Goal: Task Accomplishment & Management: Complete application form

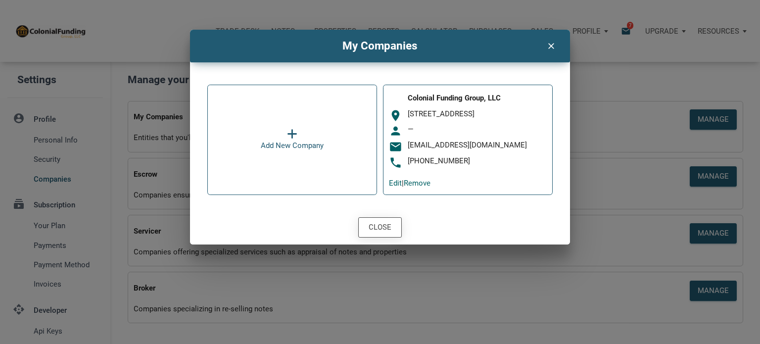
click at [383, 231] on div "Close" at bounding box center [380, 227] width 23 height 11
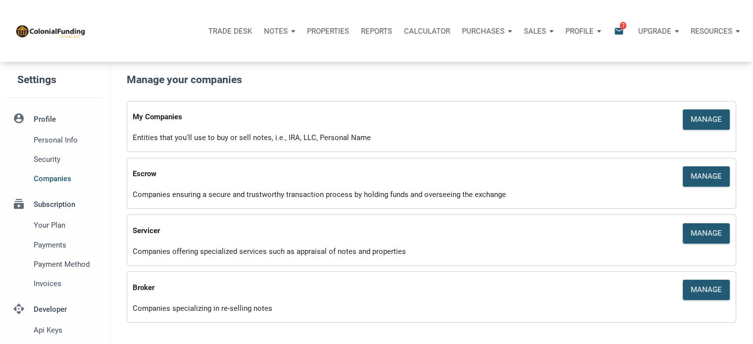
click at [276, 28] on p "Notes" at bounding box center [276, 31] width 24 height 9
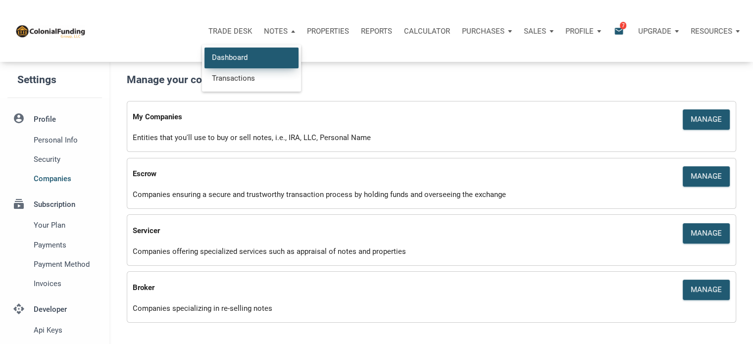
click at [228, 54] on link "Dashboard" at bounding box center [251, 58] width 94 height 20
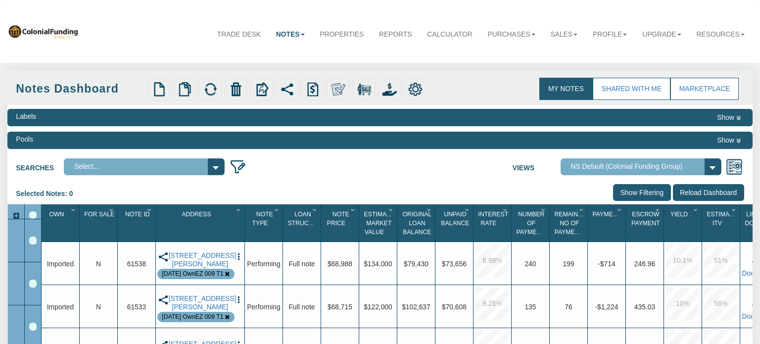
select select "316"
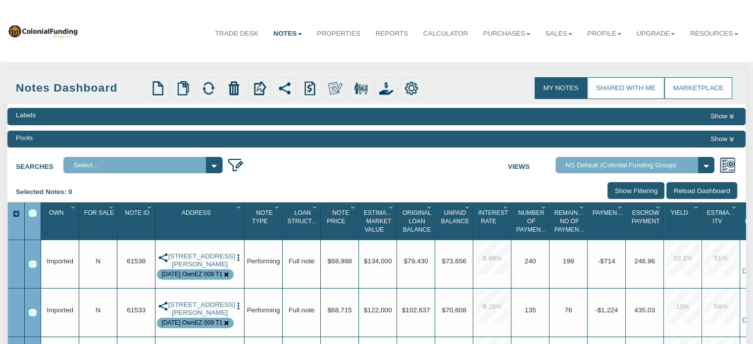
click at [720, 140] on button "Show" at bounding box center [722, 139] width 30 height 12
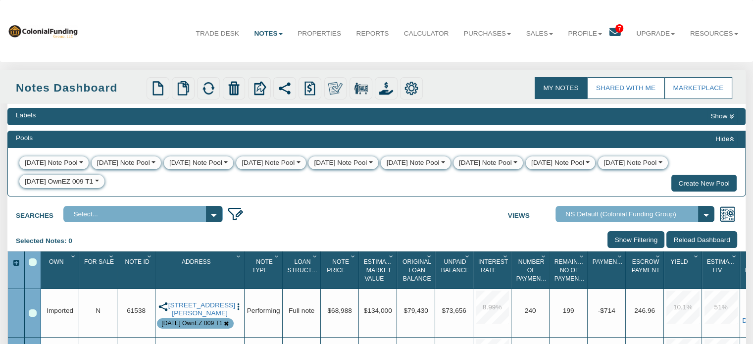
click at [49, 181] on div "8-14-25 OwnEZ 009 T1" at bounding box center [59, 182] width 69 height 10
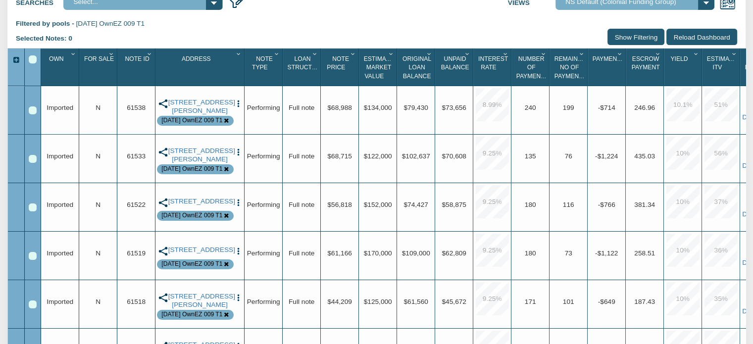
scroll to position [406, 0]
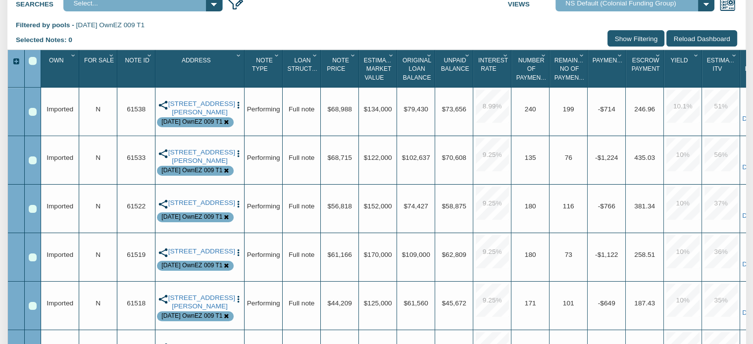
click at [32, 65] on div "Select All" at bounding box center [33, 61] width 8 height 8
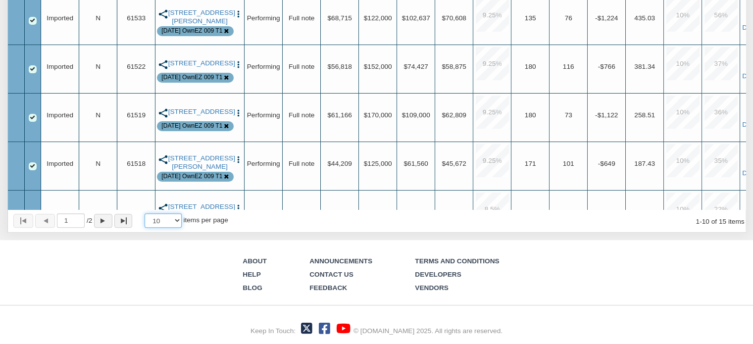
click at [179, 219] on select "10 25 50 100" at bounding box center [163, 220] width 37 height 14
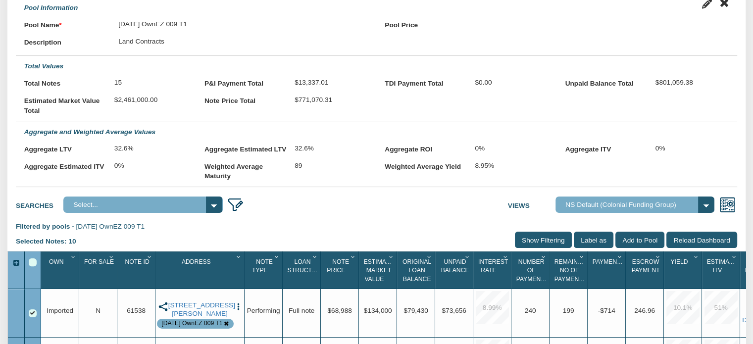
scroll to position [319, 0]
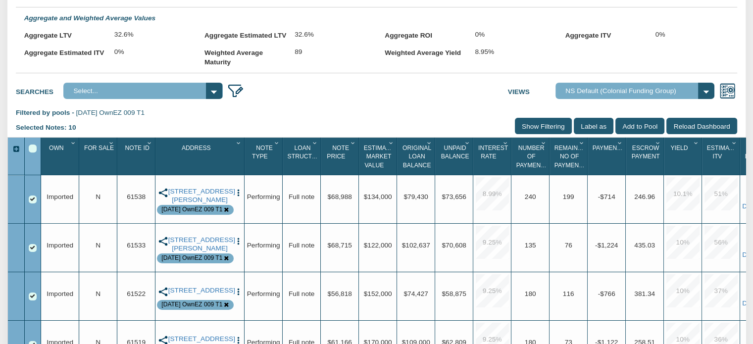
click at [29, 152] on div "Select All" at bounding box center [33, 149] width 8 height 8
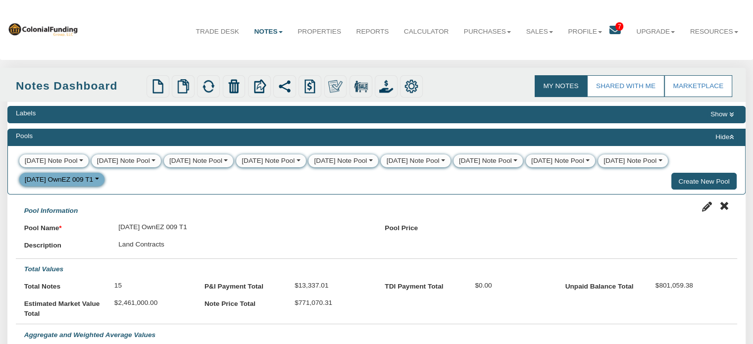
scroll to position [0, 0]
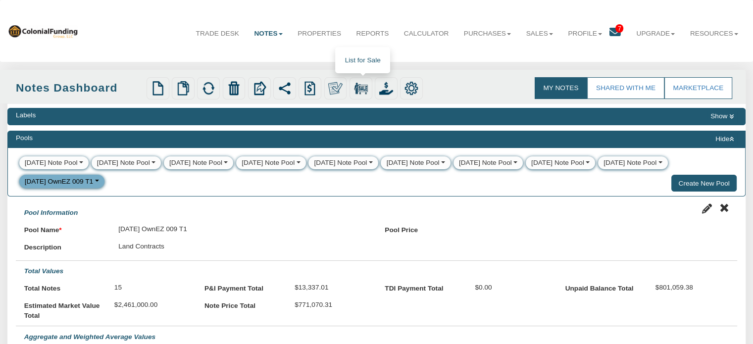
click at [363, 87] on img at bounding box center [361, 88] width 14 height 14
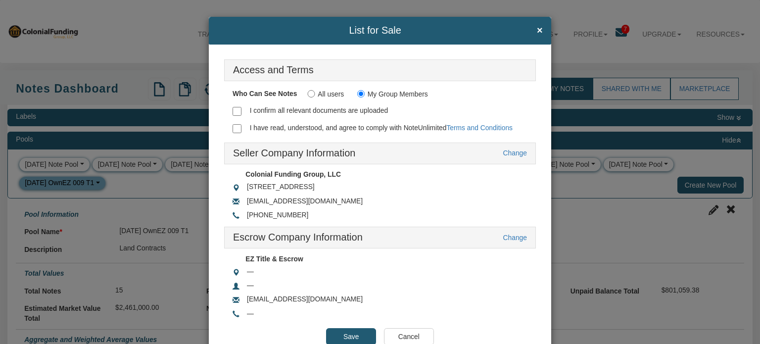
click at [233, 110] on input "I confirm all relevant documents are uploaded" at bounding box center [237, 111] width 9 height 9
checkbox input "true"
click at [236, 133] on div at bounding box center [245, 129] width 25 height 14
click at [345, 334] on input "Save" at bounding box center [351, 336] width 50 height 17
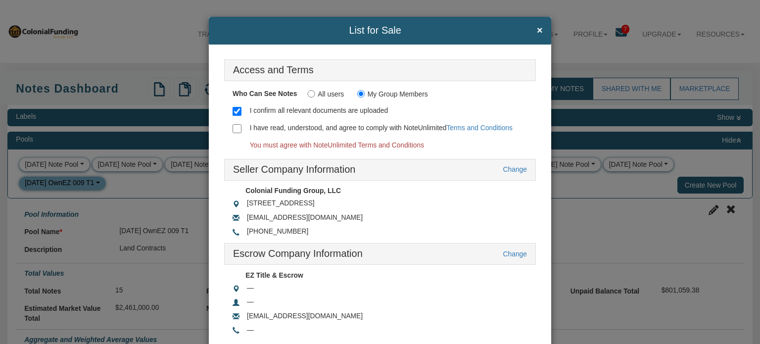
click at [236, 128] on input "I have read, understood, and agree to comply with NoteUnlimited Terms and Condi…" at bounding box center [237, 128] width 9 height 9
checkbox input "true"
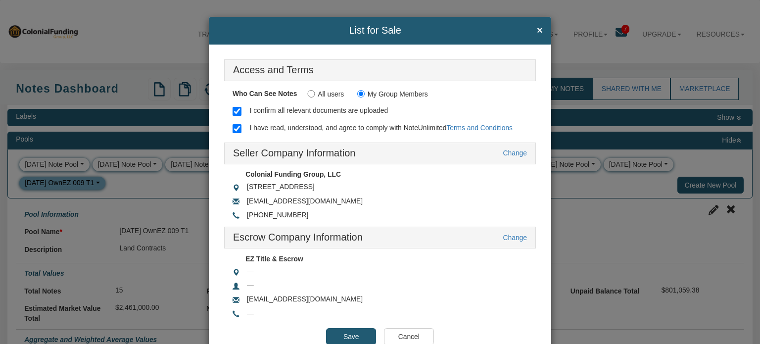
click at [339, 336] on input "Save" at bounding box center [351, 336] width 50 height 17
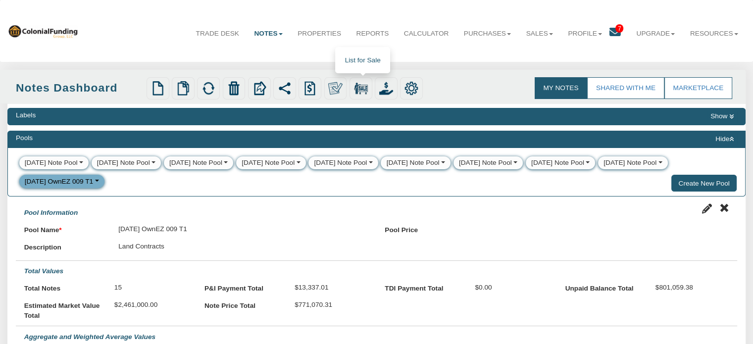
click at [367, 88] on img at bounding box center [361, 88] width 14 height 14
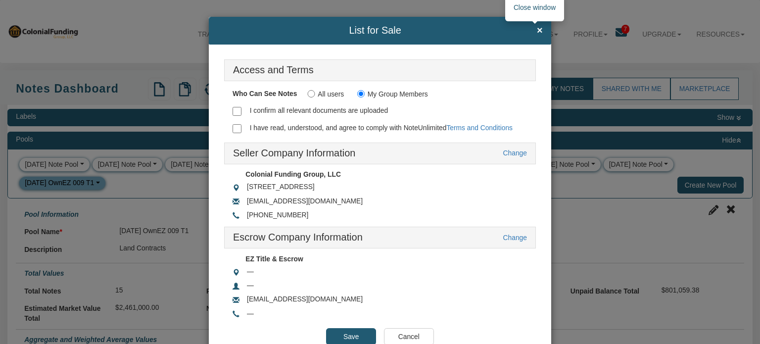
click at [537, 29] on span "×" at bounding box center [540, 30] width 6 height 11
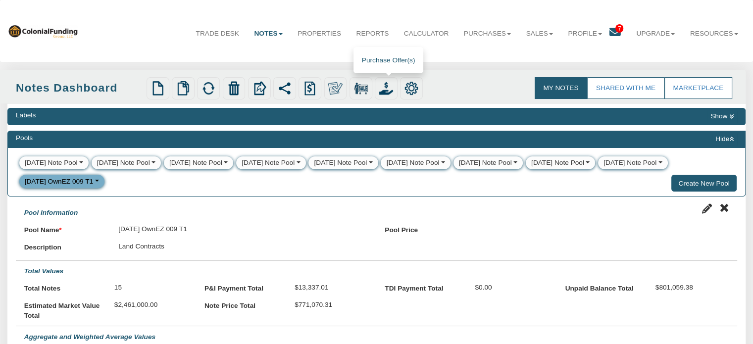
click at [388, 88] on img at bounding box center [386, 88] width 14 height 14
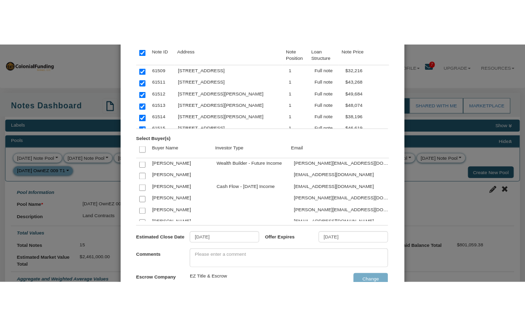
scroll to position [87, 0]
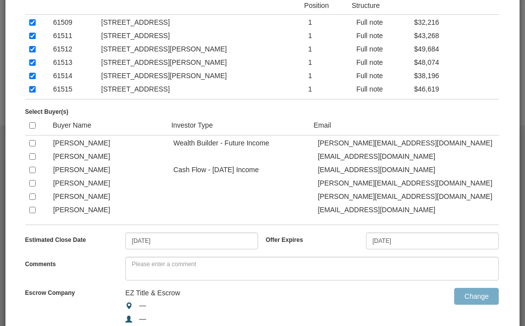
click at [30, 170] on input "checkbox" at bounding box center [32, 170] width 6 height 6
checkbox input "true"
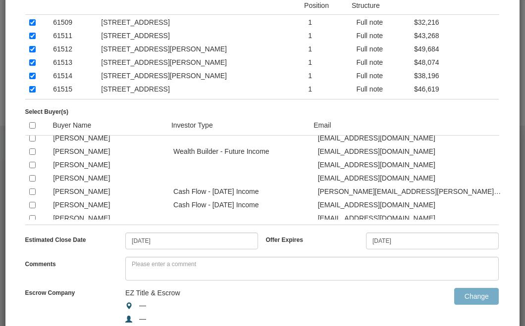
scroll to position [158, 0]
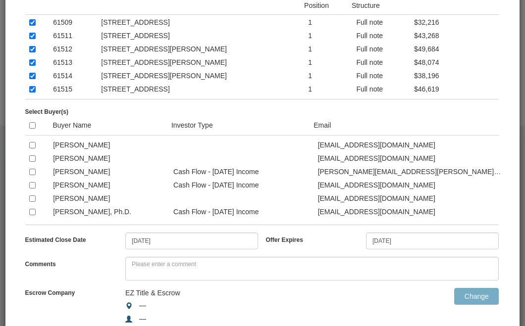
click at [30, 175] on input "checkbox" at bounding box center [32, 172] width 6 height 6
checkbox input "true"
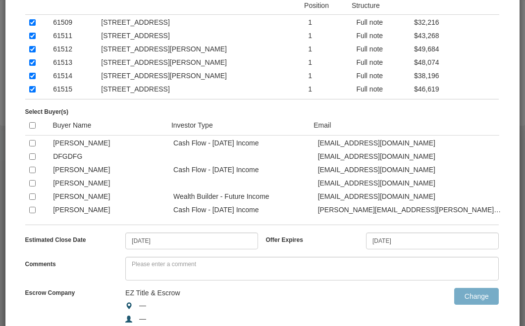
scroll to position [488, 0]
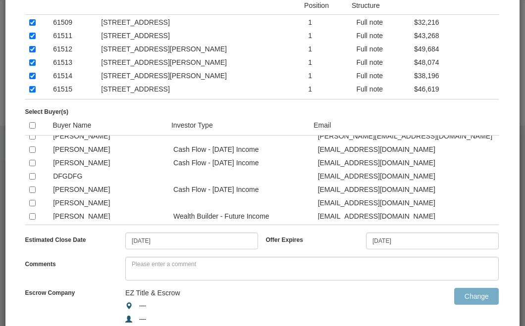
click at [32, 153] on input "checkbox" at bounding box center [32, 150] width 6 height 6
checkbox input "true"
click at [32, 193] on input "checkbox" at bounding box center [32, 190] width 6 height 6
checkbox input "true"
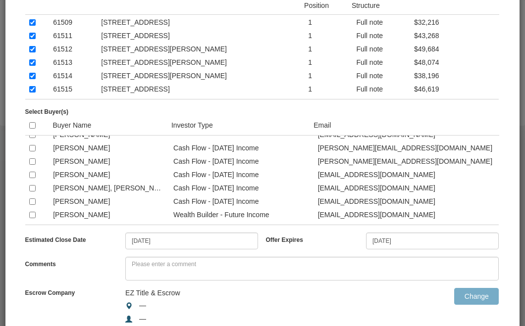
scroll to position [1135, 0]
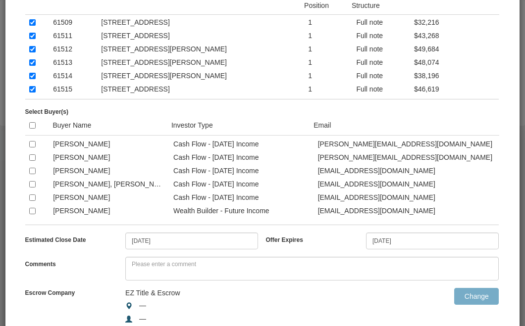
click at [32, 174] on input "checkbox" at bounding box center [32, 171] width 6 height 6
checkbox input "true"
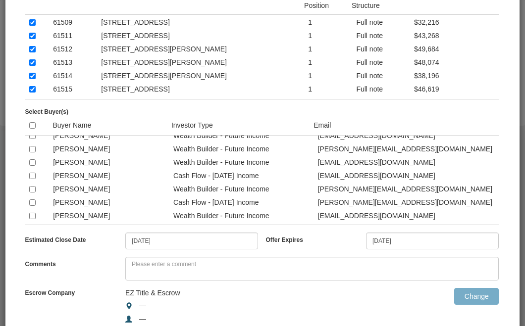
scroll to position [1214, 0]
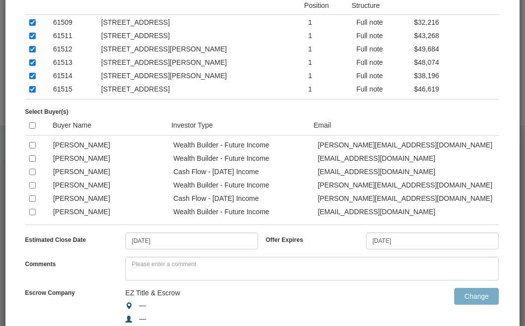
click at [31, 122] on input "checkbox" at bounding box center [32, 118] width 6 height 6
checkbox input "true"
click at [33, 162] on input "checkbox" at bounding box center [32, 158] width 6 height 6
checkbox input "true"
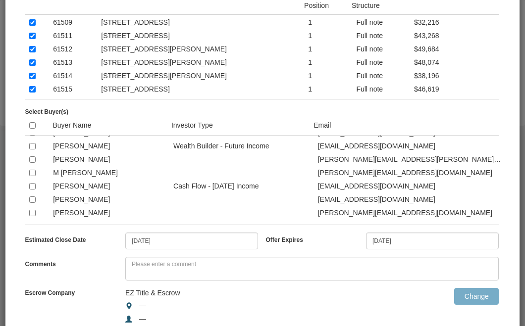
scroll to position [1313, 0]
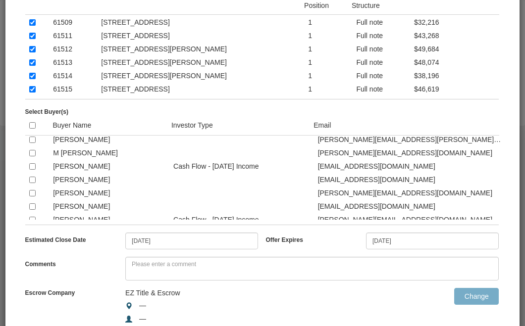
click at [30, 130] on input "checkbox" at bounding box center [32, 126] width 6 height 6
checkbox input "true"
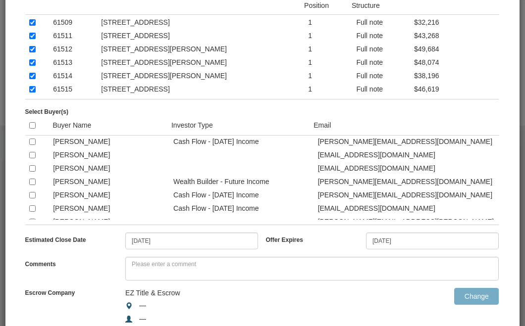
scroll to position [1491, 0]
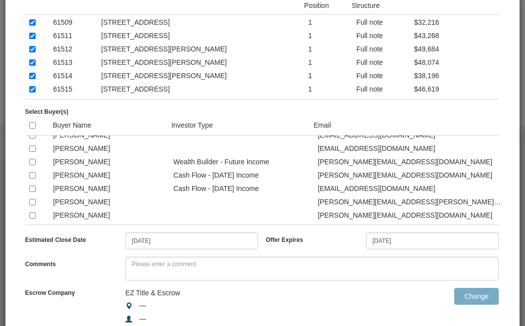
click at [30, 152] on input "checkbox" at bounding box center [32, 149] width 6 height 6
checkbox input "true"
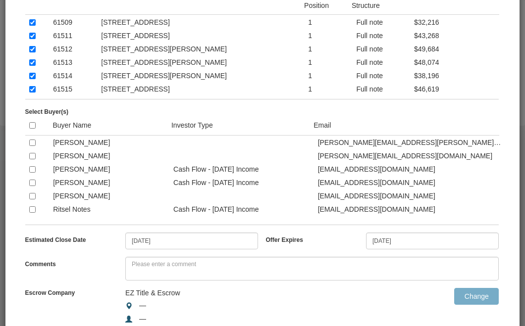
scroll to position [1570, 0]
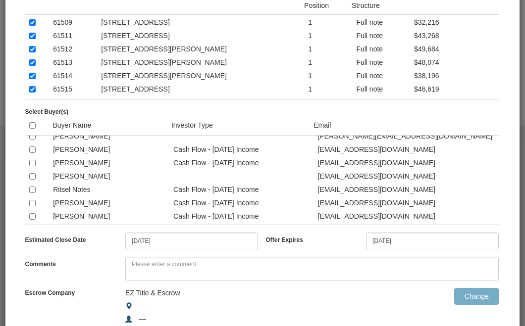
click at [32, 153] on input "checkbox" at bounding box center [32, 150] width 6 height 6
checkbox input "true"
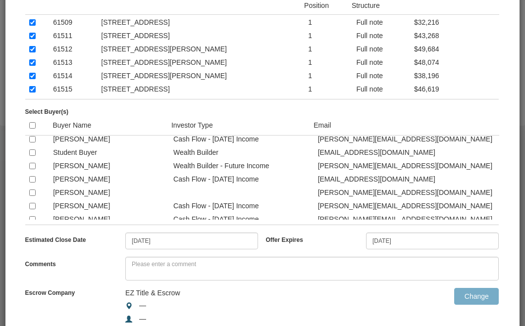
scroll to position [1828, 0]
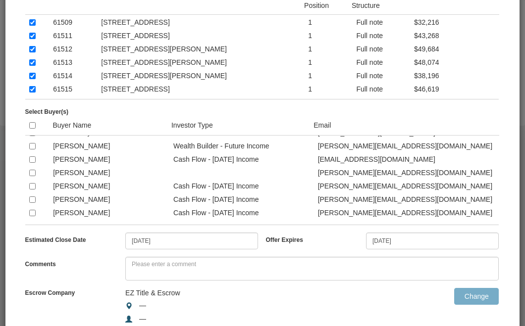
click at [33, 163] on input "checkbox" at bounding box center [32, 159] width 6 height 6
checkbox input "true"
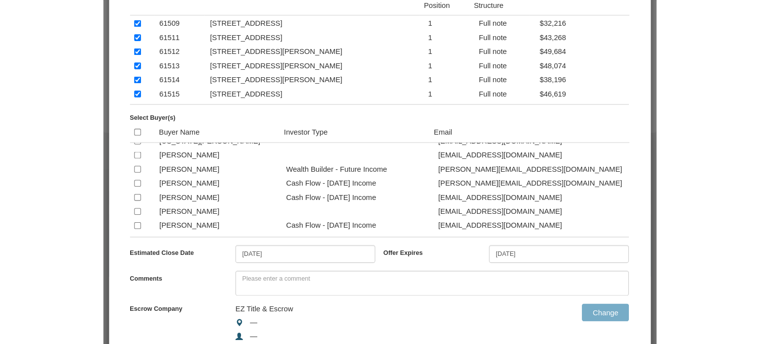
scroll to position [2006, 0]
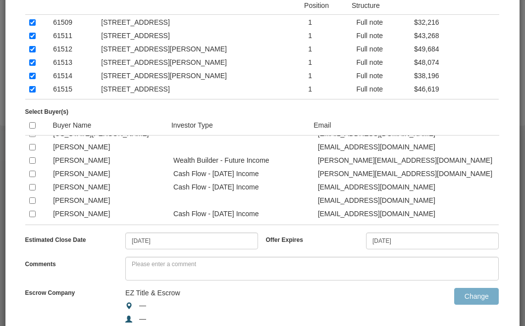
click at [30, 191] on input "checkbox" at bounding box center [32, 187] width 6 height 6
checkbox input "true"
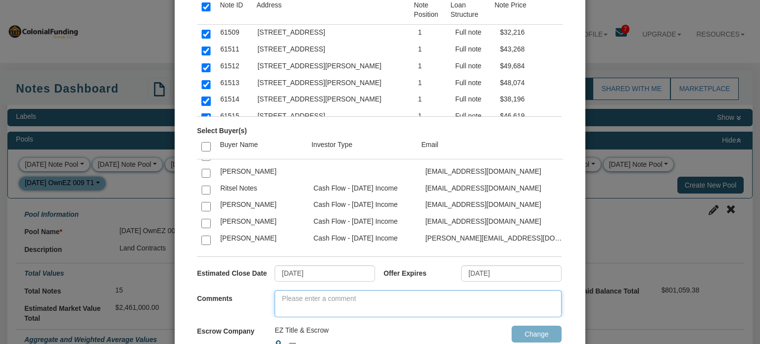
click at [278, 298] on textarea at bounding box center [418, 303] width 287 height 27
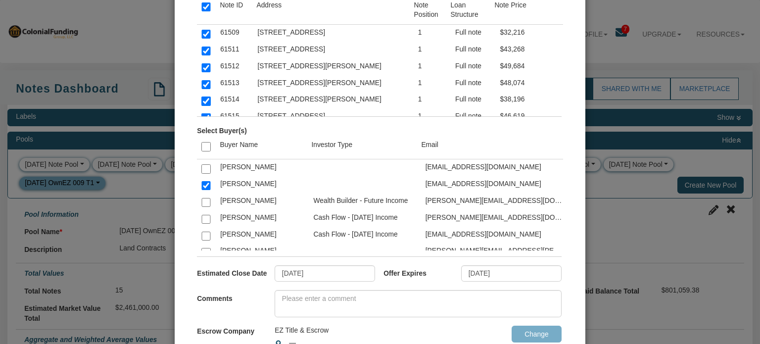
scroll to position [1904, 0]
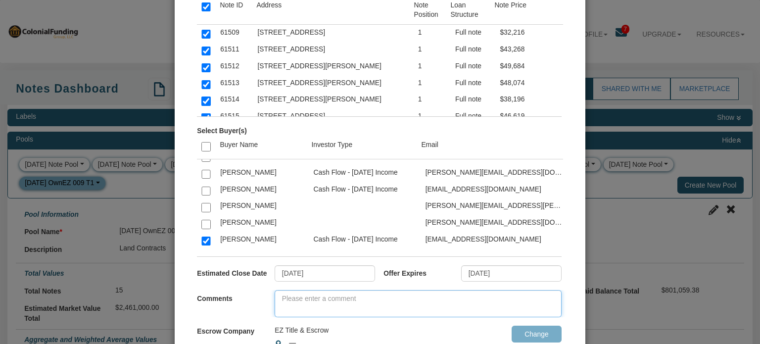
click at [323, 299] on textarea at bounding box center [418, 303] width 287 height 27
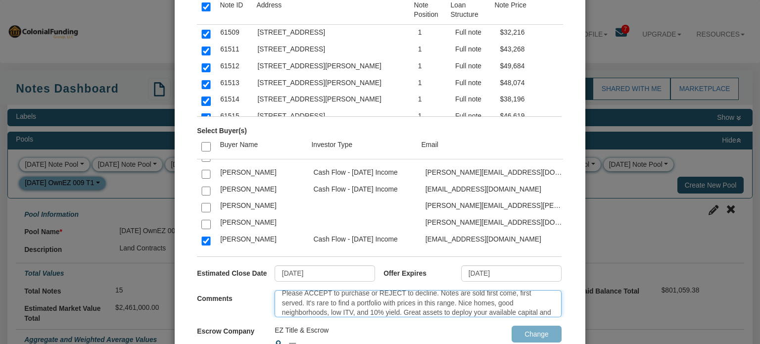
scroll to position [15, 0]
type textarea "Please ACCEPT to purchase or REJECT to decline. Notes are sold first come, firs…"
drag, startPoint x: 394, startPoint y: 311, endPoint x: 258, endPoint y: 273, distance: 141.0
click at [258, 273] on div "Filter by Investor Profile Select Note(s) Note ID Address Note Position Loan St…" at bounding box center [380, 194] width 410 height 474
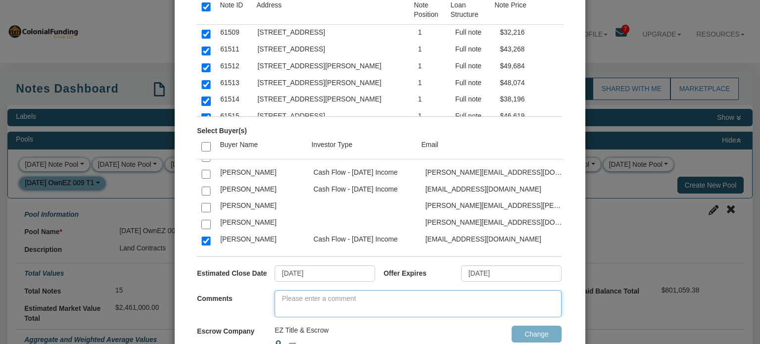
paste textarea "Choose to ACCEPT or REJECT. Notes are available first come, first served. This …"
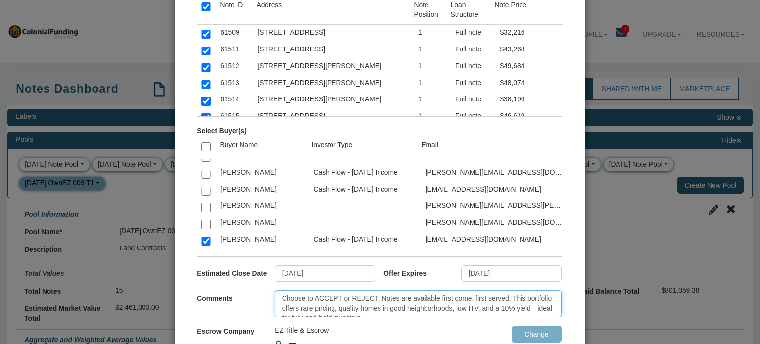
scroll to position [5, 0]
click at [373, 313] on textarea "Choose to ACCEPT or REJECT. Notes are available first come, first served. This …" at bounding box center [418, 303] width 287 height 27
click at [525, 299] on textarea "Choose to ACCEPT or REJECT. Notes are available first come, first served. This …" at bounding box center [418, 303] width 287 height 27
click at [292, 310] on textarea "Choose to ACCEPT or REJECT. Notes are available first come, first served. This …" at bounding box center [418, 303] width 287 height 27
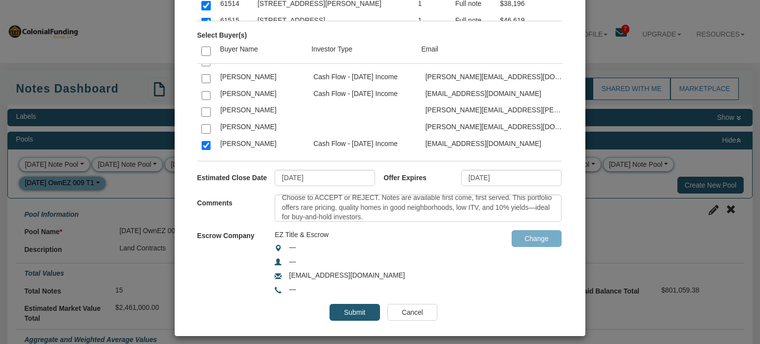
scroll to position [189, 0]
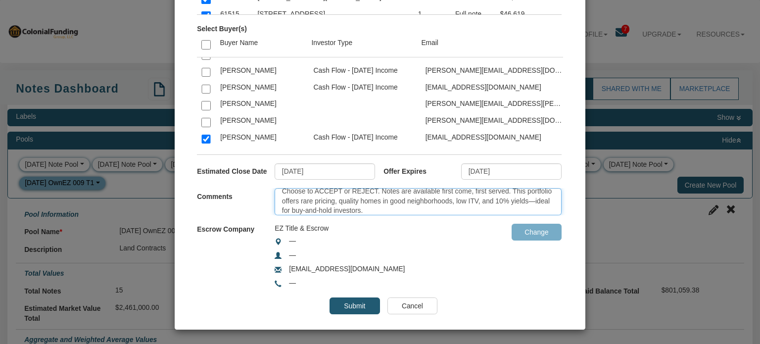
click at [425, 211] on textarea "Choose to ACCEPT or REJECT. Notes are available first come, first served. This …" at bounding box center [418, 201] width 287 height 27
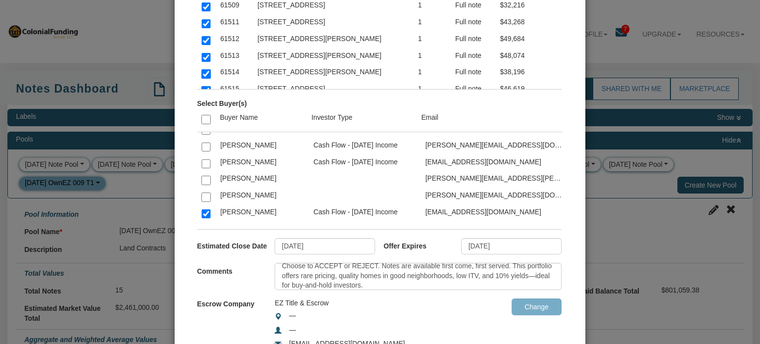
scroll to position [115, 0]
click at [414, 283] on textarea "Choose to ACCEPT or REJECT. Notes are available first come, first served. This …" at bounding box center [418, 275] width 287 height 27
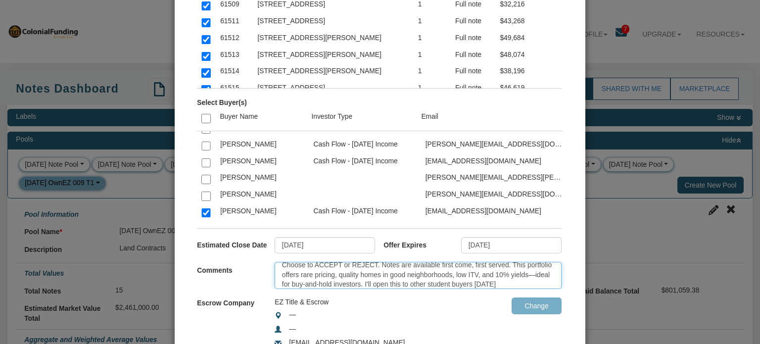
scroll to position [15, 0]
click at [403, 272] on textarea "Choose to ACCEPT or REJECT. Notes are available first come, first served. This …" at bounding box center [418, 275] width 287 height 27
click at [396, 285] on textarea "Choose to ACCEPT or REJECT. Notes are available first come, first served. This …" at bounding box center [418, 275] width 287 height 27
type textarea "Choose to ACCEPT or REJECT. Notes are available first come, first served. This …"
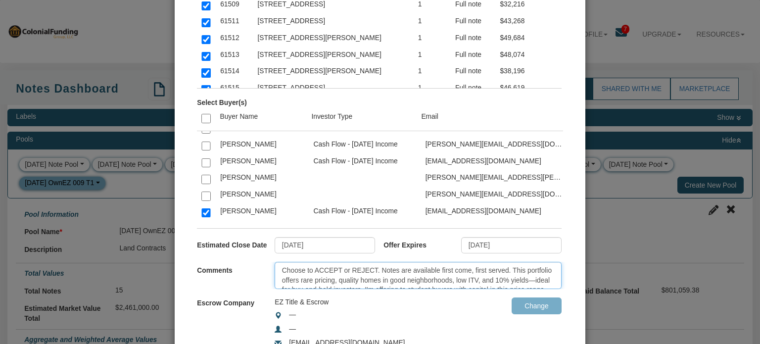
drag, startPoint x: 442, startPoint y: 281, endPoint x: 235, endPoint y: 252, distance: 208.5
click at [235, 252] on div "Filter by Investor Profile Select Note(s) Note ID Address Note Position Loan St…" at bounding box center [380, 166] width 410 height 474
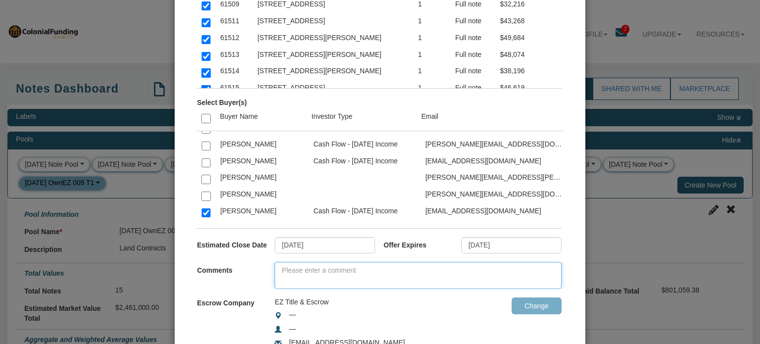
paste textarea "Choose to ACCEPT or REJECT. Notes are available first come, first served. This …"
type textarea "Choose to ACCEPT or REJECT. Notes are available first come, first served. This …"
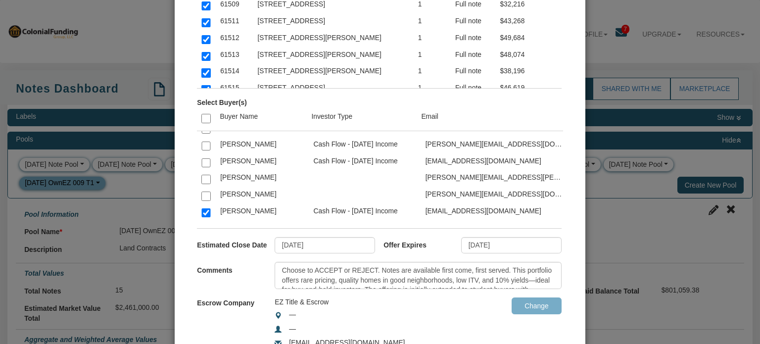
scroll to position [25, 0]
click at [367, 300] on div "EZ Title & Escrow" at bounding box center [368, 302] width 187 height 10
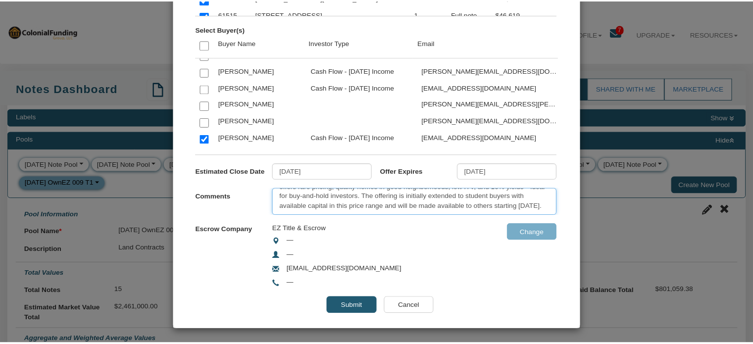
scroll to position [29, 0]
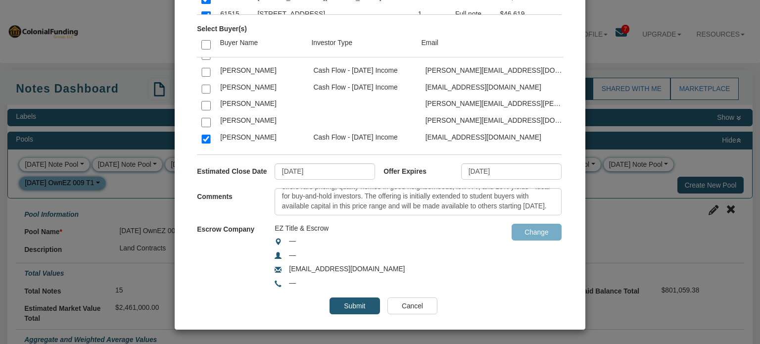
click at [349, 306] on input "Submit" at bounding box center [355, 305] width 50 height 17
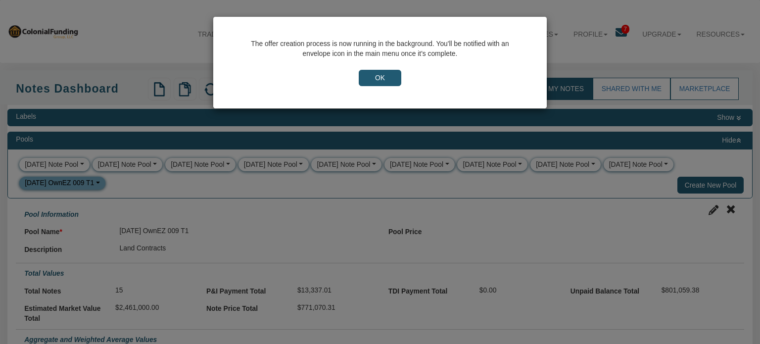
click at [386, 77] on input "OK" at bounding box center [380, 78] width 43 height 17
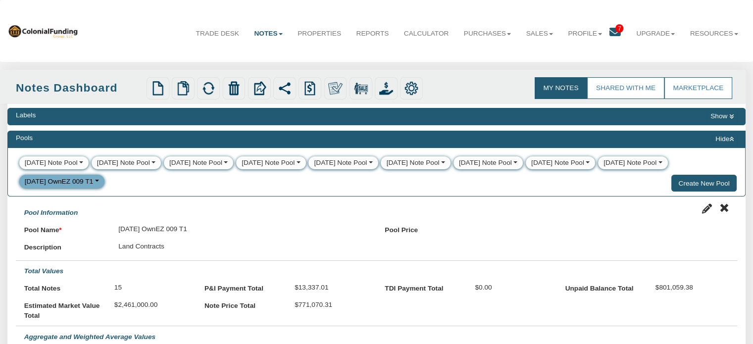
click at [609, 34] on icon at bounding box center [614, 32] width 11 height 11
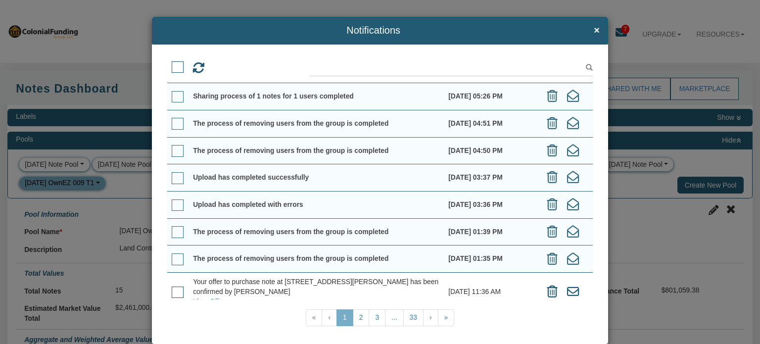
click at [173, 97] on span at bounding box center [178, 97] width 12 height 12
click at [172, 93] on input "checkbox" at bounding box center [172, 93] width 0 height 0
click at [176, 123] on span at bounding box center [178, 124] width 12 height 12
click at [172, 120] on input "checkbox" at bounding box center [172, 120] width 0 height 0
click at [174, 151] on span at bounding box center [178, 151] width 12 height 12
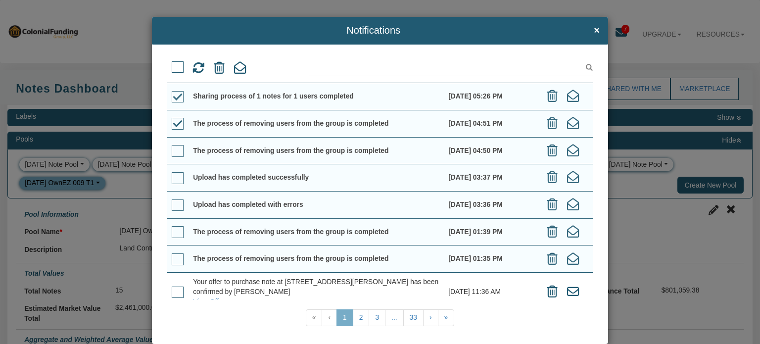
click at [172, 147] on input "checkbox" at bounding box center [172, 147] width 0 height 0
click at [174, 184] on td at bounding box center [177, 177] width 21 height 27
click at [176, 176] on span at bounding box center [178, 178] width 12 height 12
click at [172, 174] on input "checkbox" at bounding box center [172, 174] width 0 height 0
click at [176, 201] on span at bounding box center [178, 205] width 12 height 12
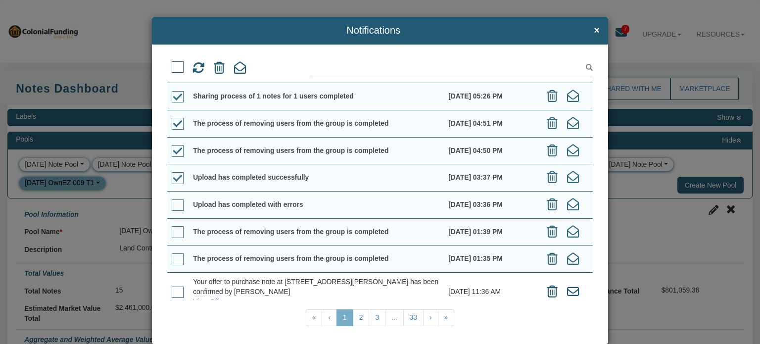
click at [172, 201] on input "checkbox" at bounding box center [172, 201] width 0 height 0
click at [178, 235] on span at bounding box center [178, 232] width 12 height 12
click at [172, 228] on input "checkbox" at bounding box center [172, 228] width 0 height 0
click at [176, 252] on td at bounding box center [177, 258] width 21 height 27
click at [175, 263] on span at bounding box center [178, 259] width 12 height 12
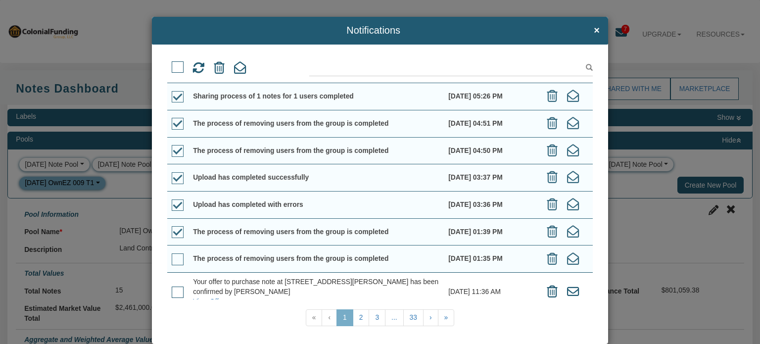
click at [172, 255] on input "checkbox" at bounding box center [172, 255] width 0 height 0
click at [216, 68] on icon at bounding box center [219, 68] width 11 height 12
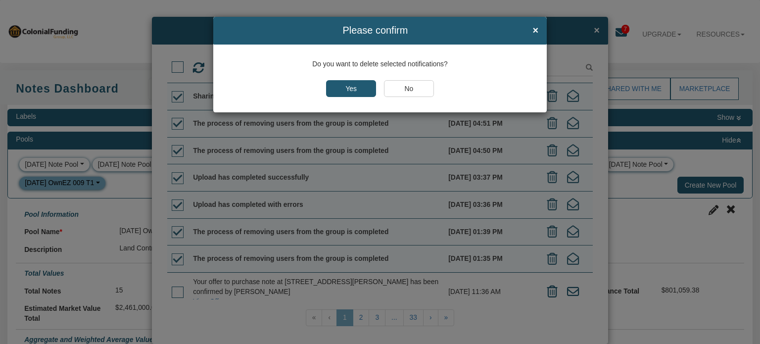
click at [341, 87] on input "Yes" at bounding box center [351, 88] width 50 height 17
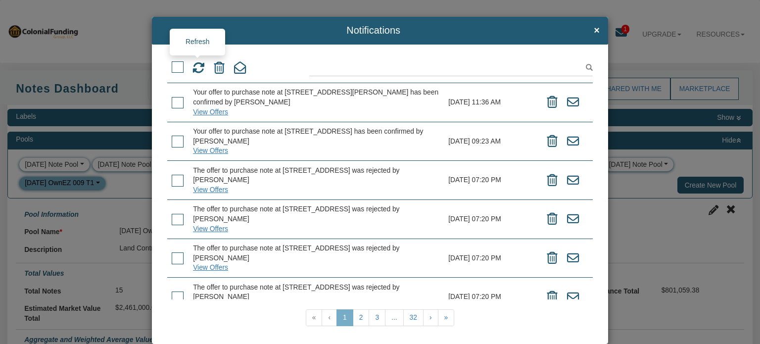
click at [197, 69] on icon at bounding box center [199, 68] width 12 height 12
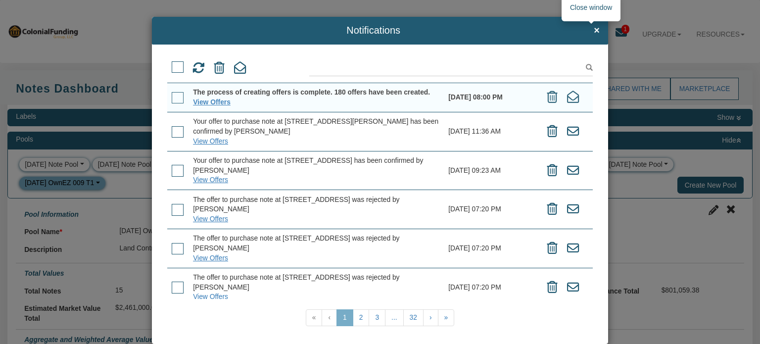
click at [594, 31] on span "×" at bounding box center [597, 30] width 6 height 11
